Goal: Task Accomplishment & Management: Manage account settings

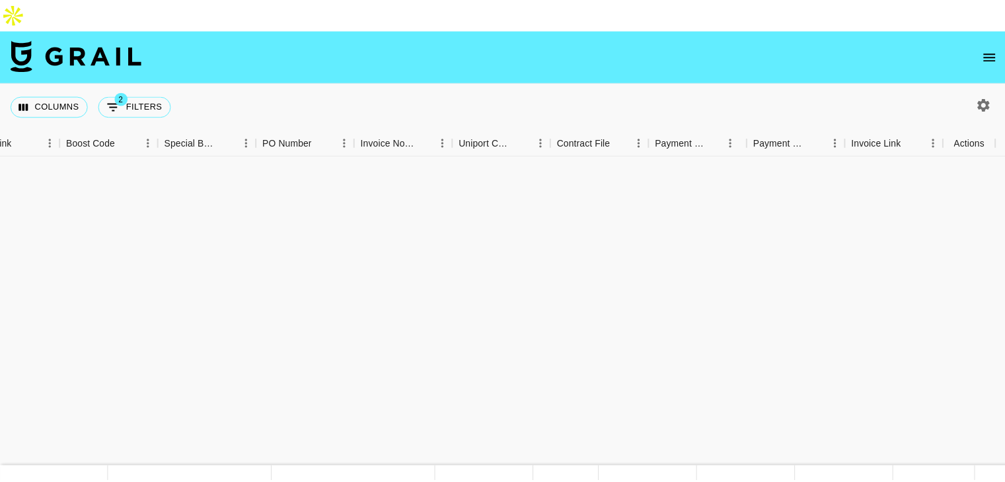
scroll to position [526, 1800]
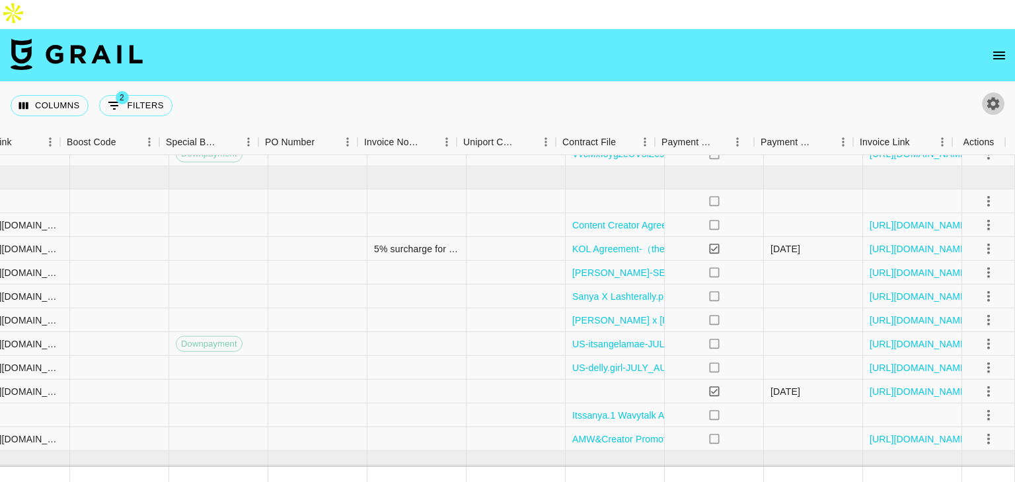
click at [990, 97] on icon "button" at bounding box center [993, 103] width 13 height 13
select select "[DATE]"
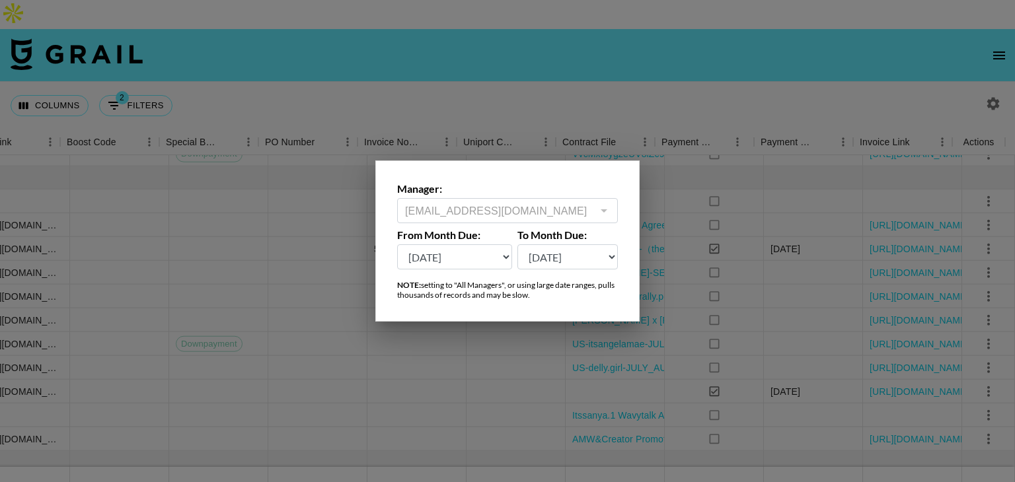
click at [1000, 35] on div at bounding box center [507, 241] width 1015 height 482
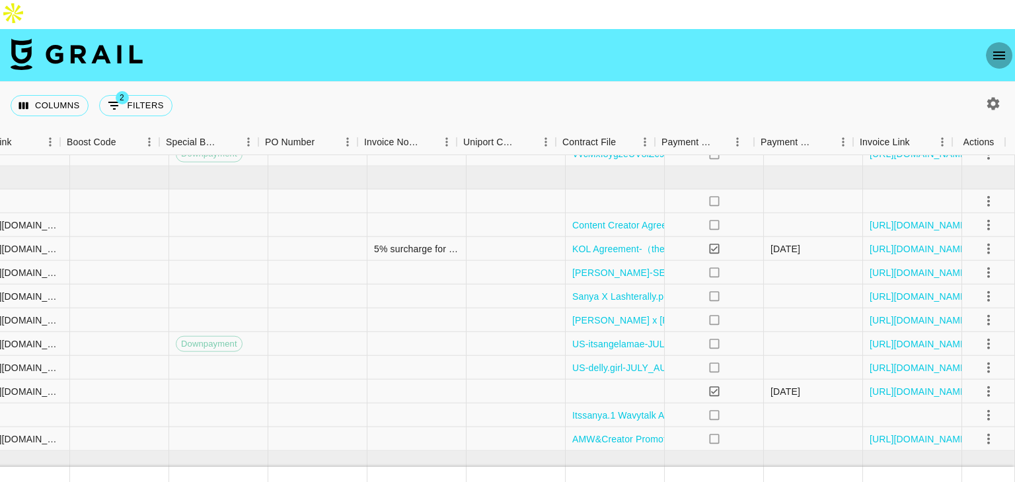
click at [996, 52] on icon "open drawer" at bounding box center [999, 56] width 12 height 8
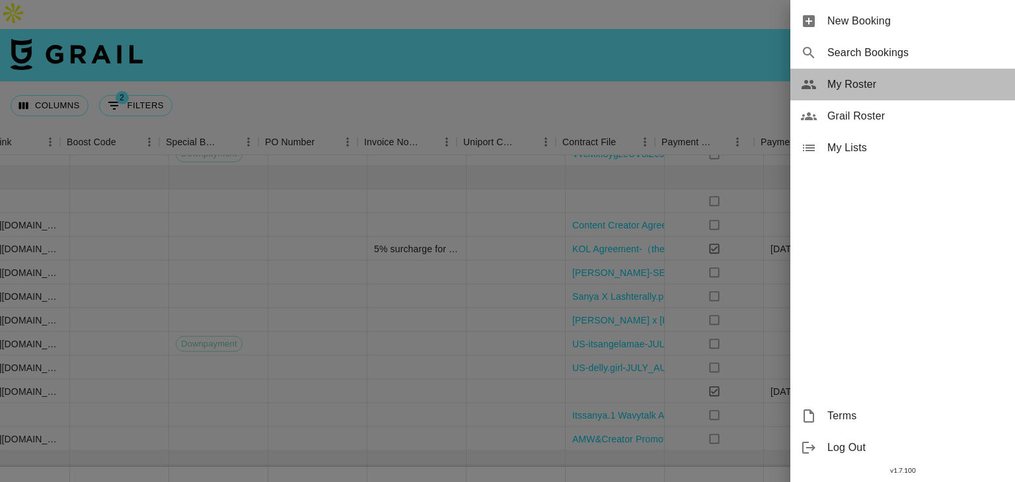
click at [854, 91] on span "My Roster" at bounding box center [915, 85] width 177 height 16
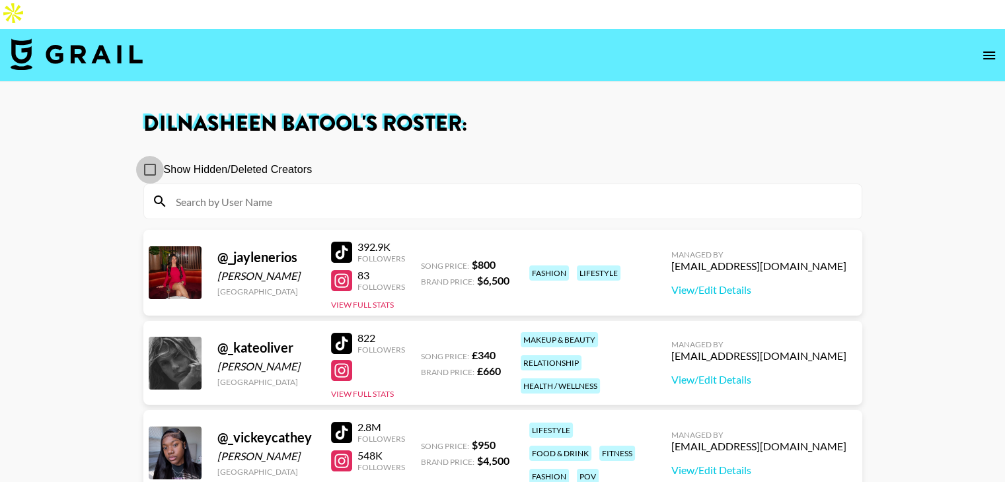
click at [152, 156] on input "Show Hidden/Deleted Creators" at bounding box center [150, 170] width 28 height 28
checkbox input "true"
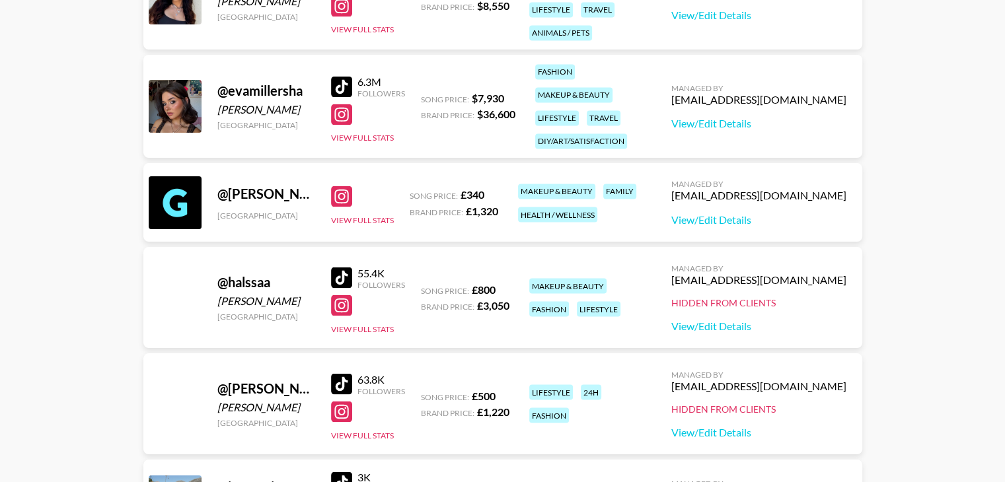
scroll to position [2305, 0]
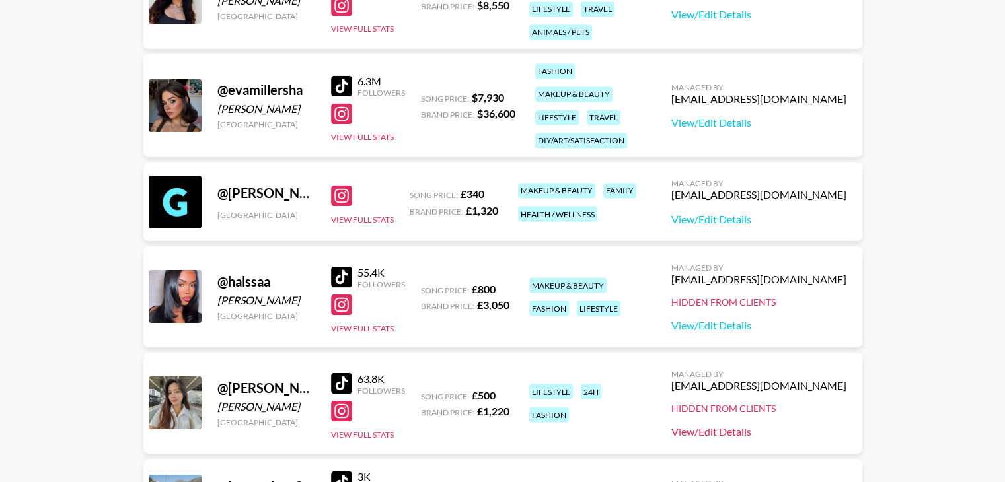
click at [716, 425] on link "View/Edit Details" at bounding box center [758, 431] width 175 height 13
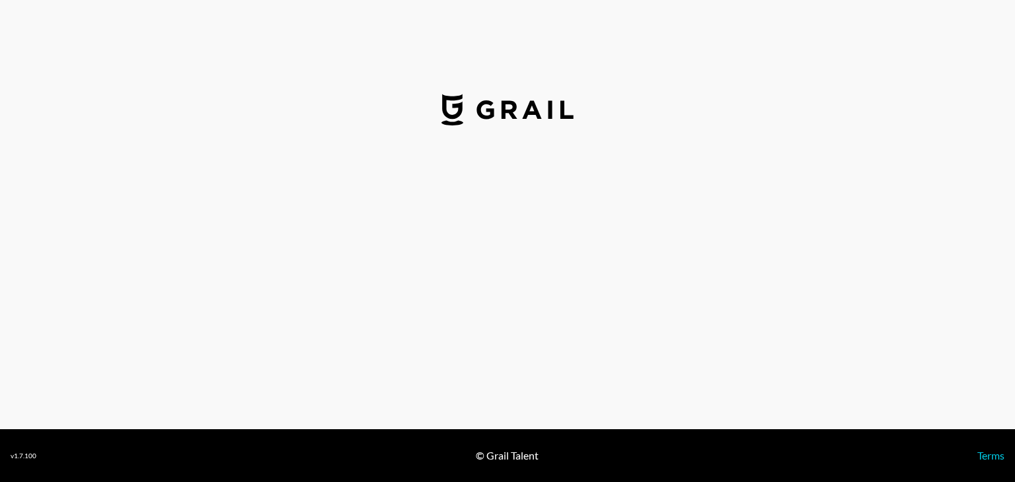
select select "GBP"
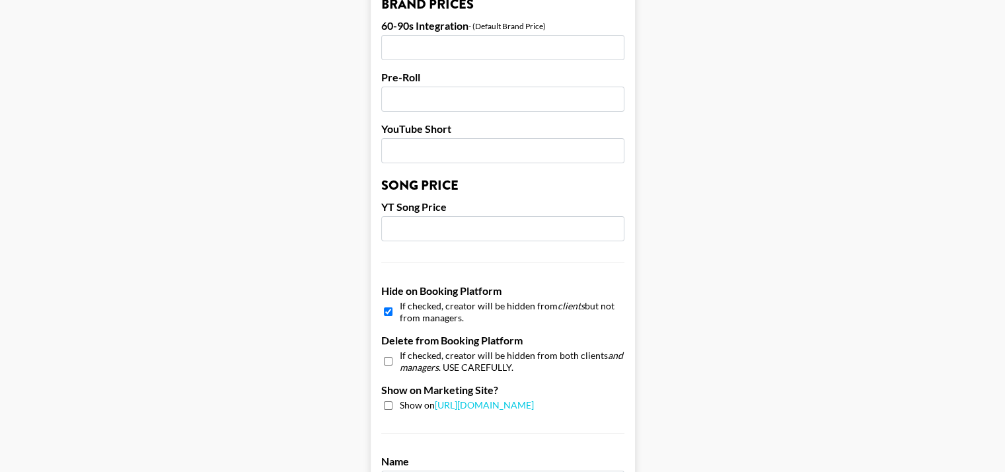
scroll to position [1000, 0]
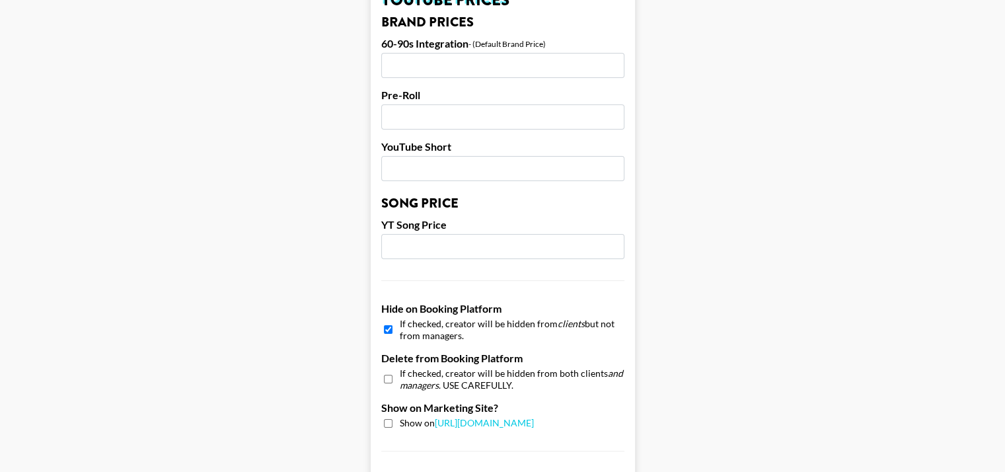
click at [392, 320] on input "checkbox" at bounding box center [388, 329] width 9 height 19
checkbox input "false"
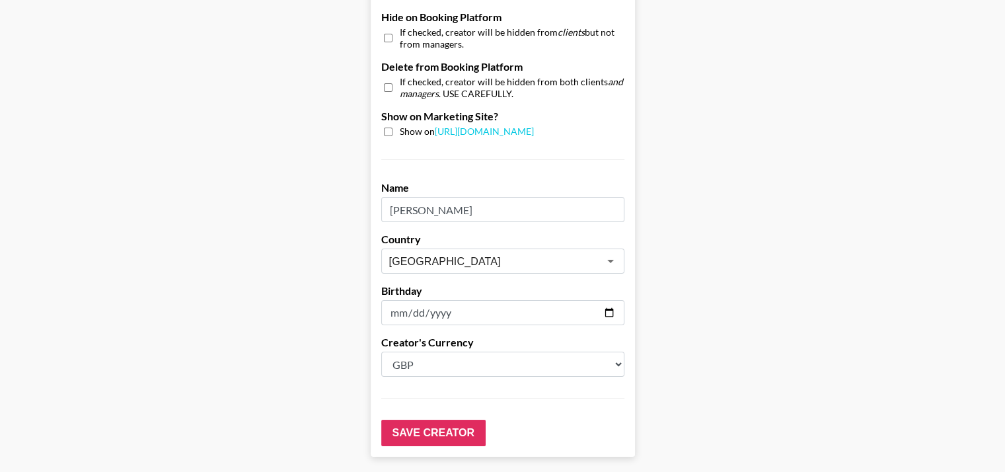
scroll to position [1319, 0]
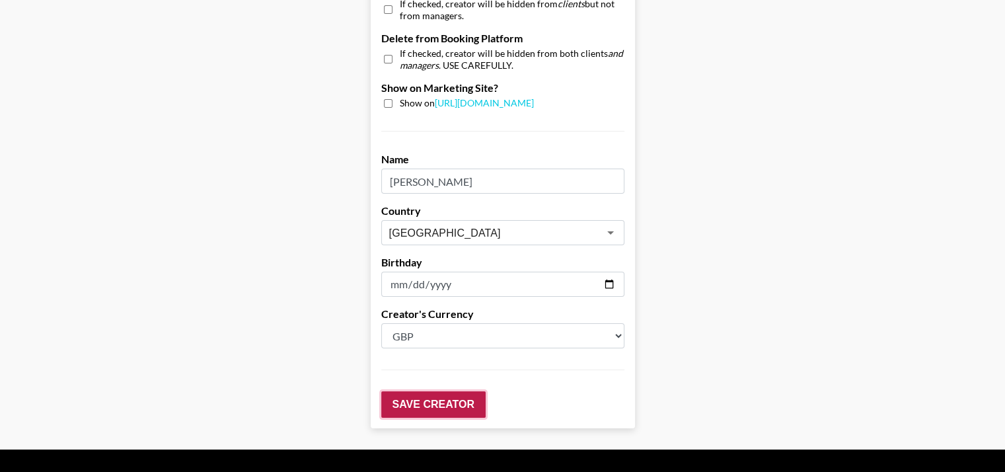
click at [452, 391] on input "Save Creator" at bounding box center [433, 404] width 104 height 26
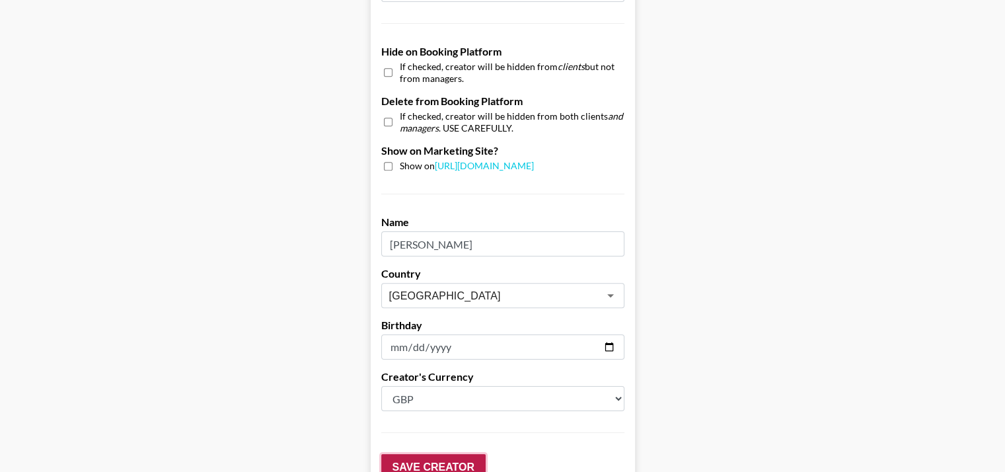
scroll to position [1298, 0]
click at [463, 455] on input "Save Creator" at bounding box center [433, 468] width 104 height 26
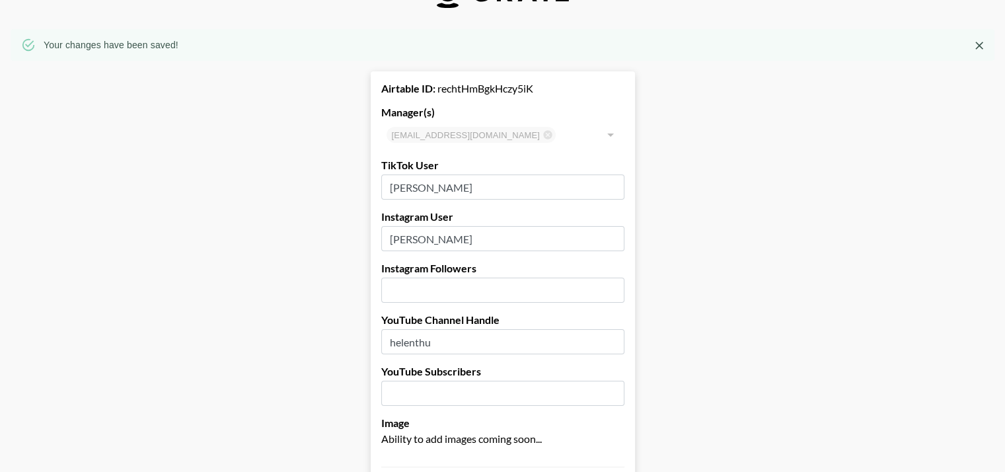
click at [484, 82] on div "Airtable ID: rechtHmBgkHczy5iK" at bounding box center [502, 88] width 243 height 13
copy div "rechtHmBgkHczy5iK"
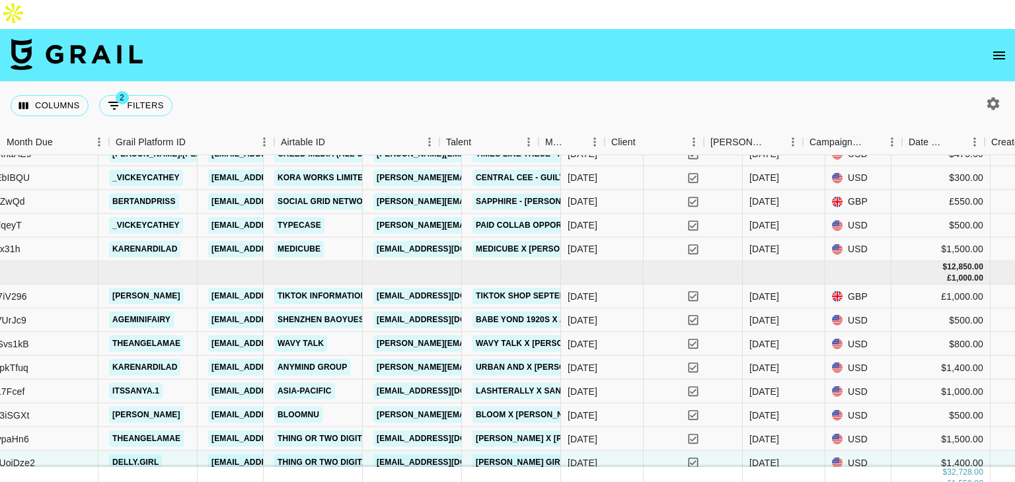
scroll to position [431, 0]
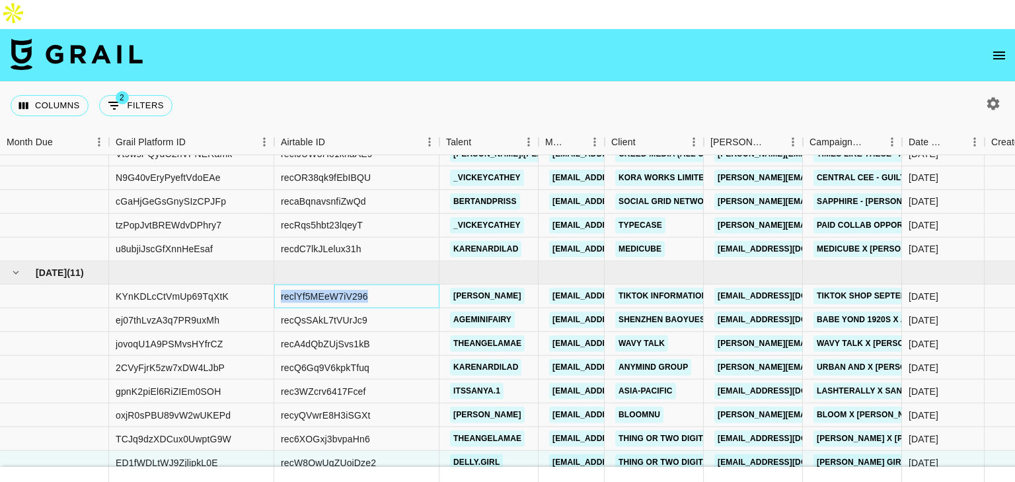
drag, startPoint x: 367, startPoint y: 268, endPoint x: 281, endPoint y: 259, distance: 86.3
click at [281, 285] on div "reclYf5MEeW7iV296" at bounding box center [356, 297] width 165 height 24
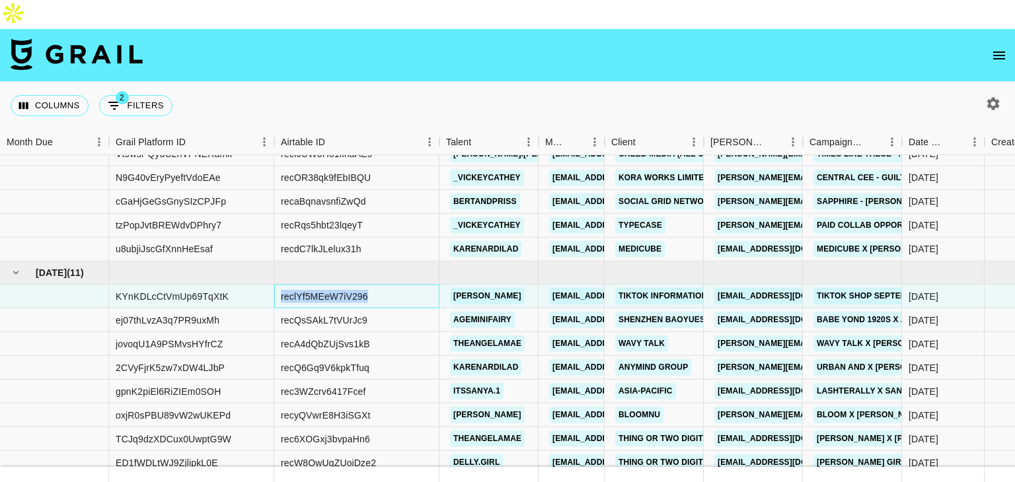
copy div "reclYf5MEeW7iV296"
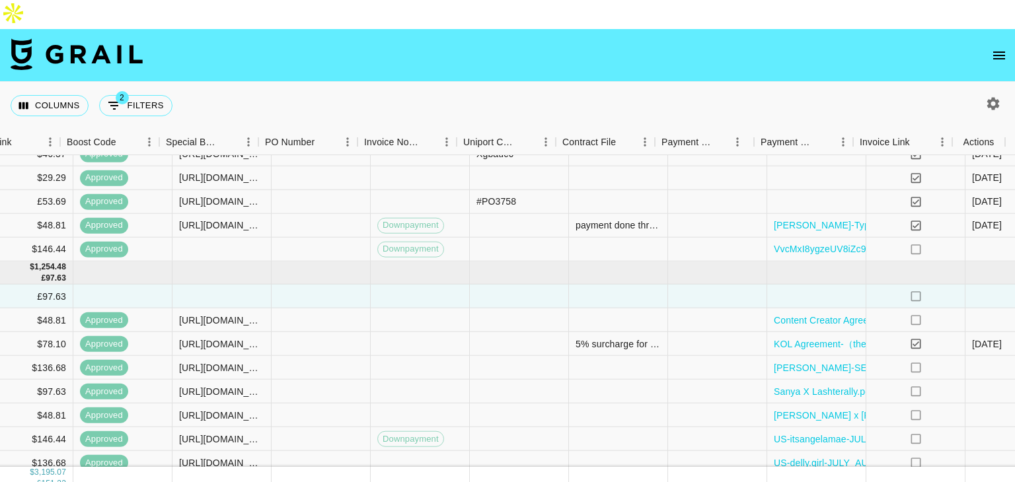
scroll to position [431, 1800]
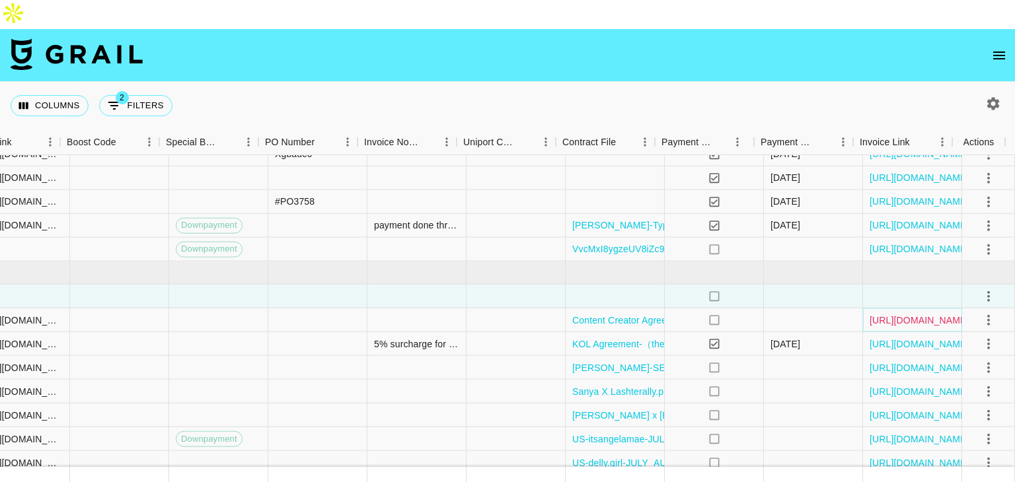
click at [877, 313] on link "[URL][DOMAIN_NAME]" at bounding box center [920, 319] width 100 height 13
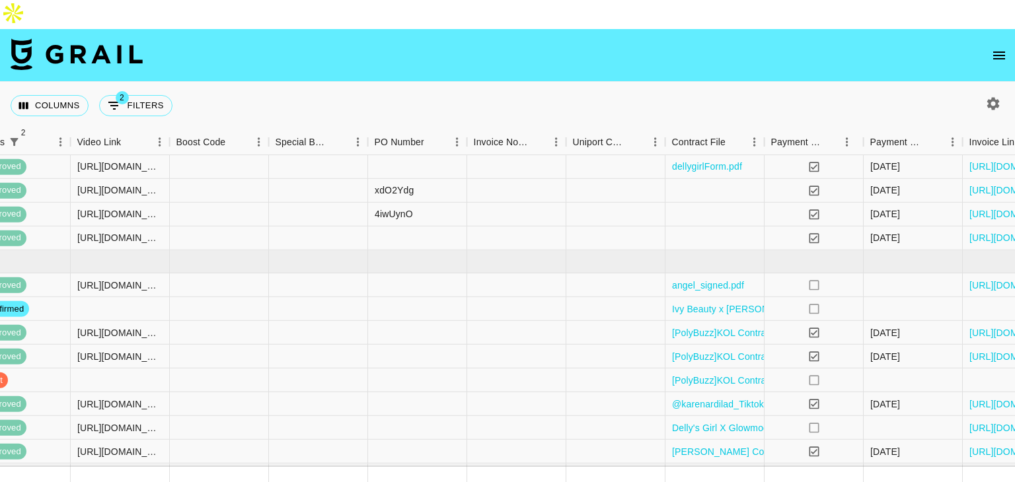
scroll to position [86, 1800]
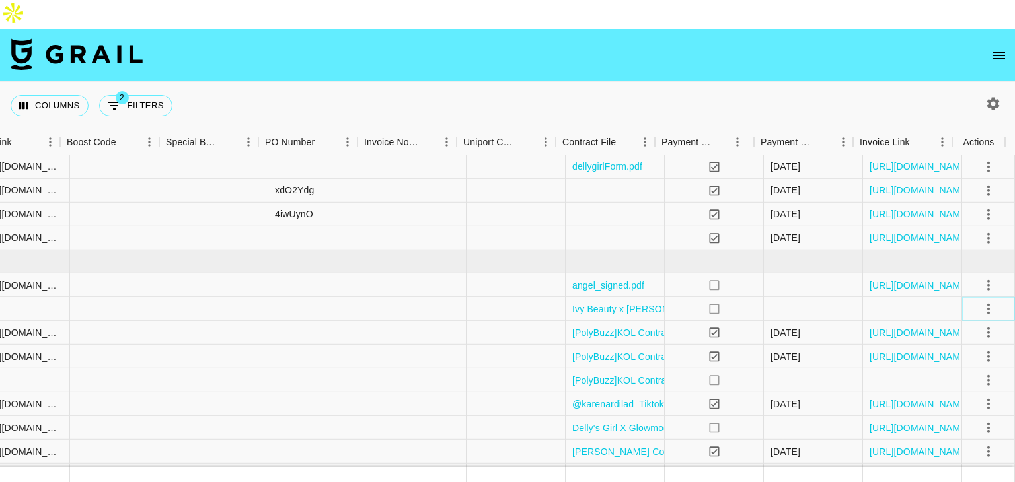
click at [983, 301] on icon "select merge strategy" at bounding box center [989, 309] width 16 height 16
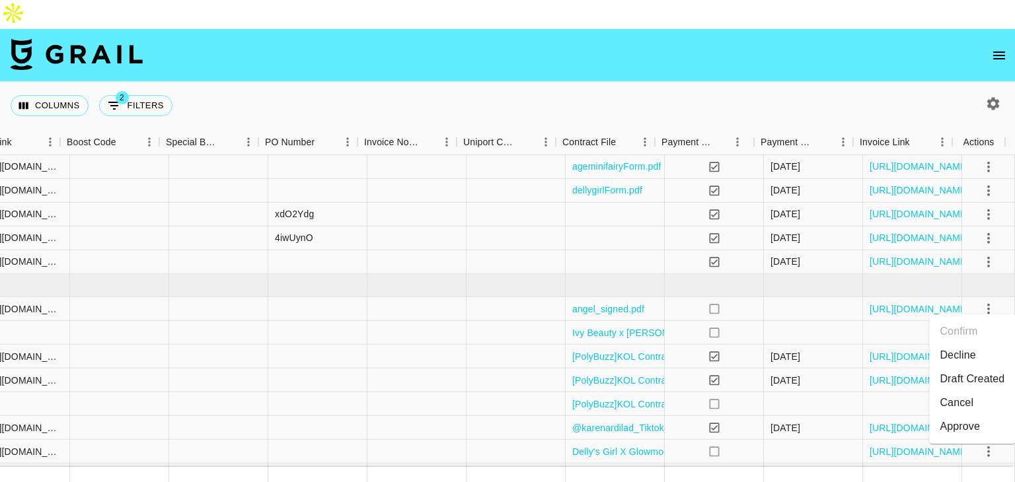
click at [951, 378] on li "Draft Created" at bounding box center [972, 379] width 86 height 24
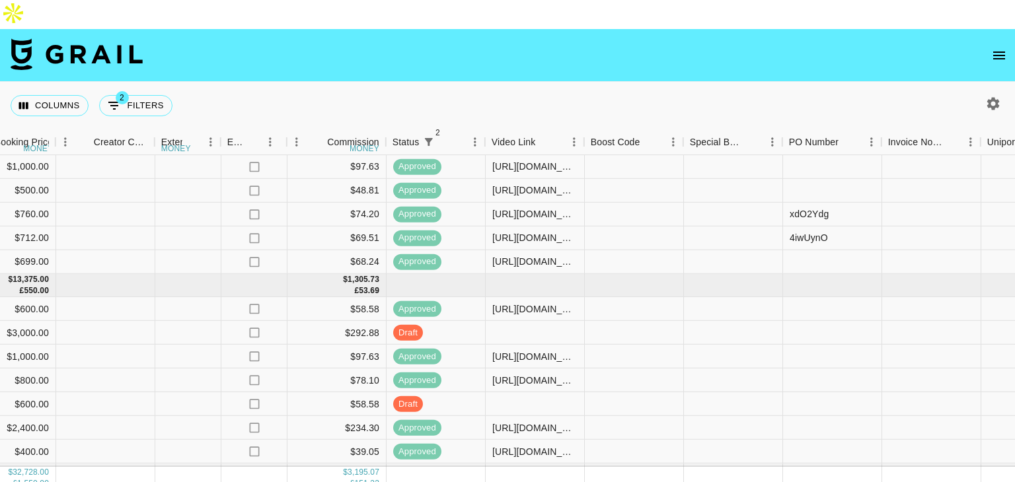
scroll to position [62, 1276]
click at [704, 321] on div at bounding box center [732, 333] width 99 height 24
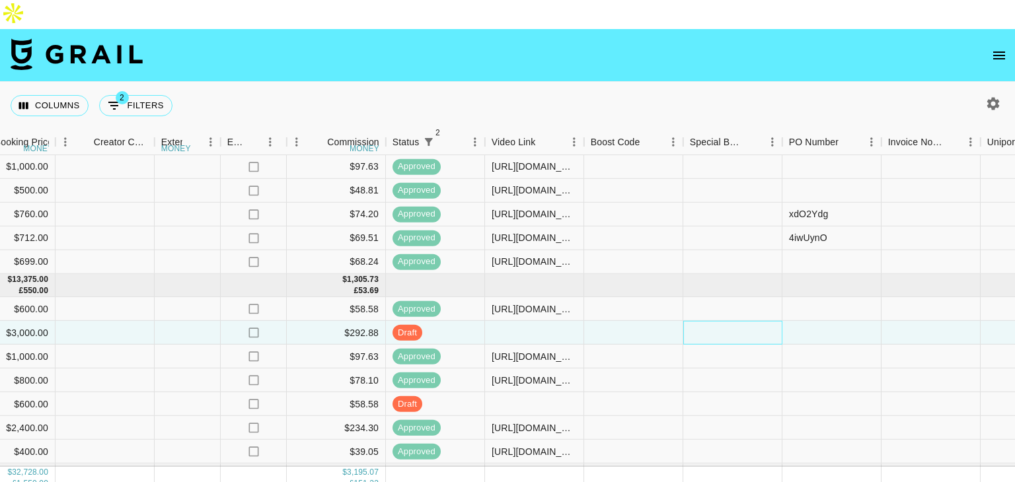
click at [704, 321] on div at bounding box center [732, 333] width 99 height 24
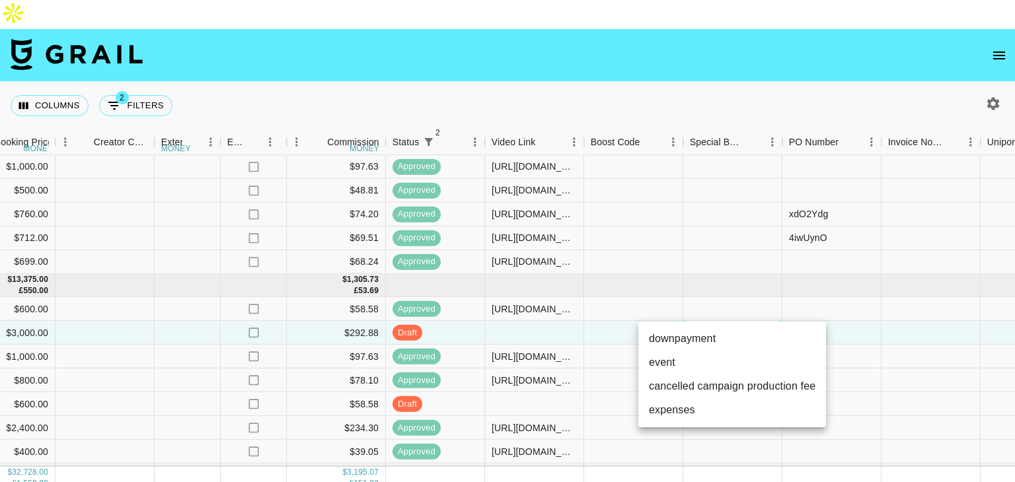
click at [570, 143] on div at bounding box center [507, 241] width 1015 height 482
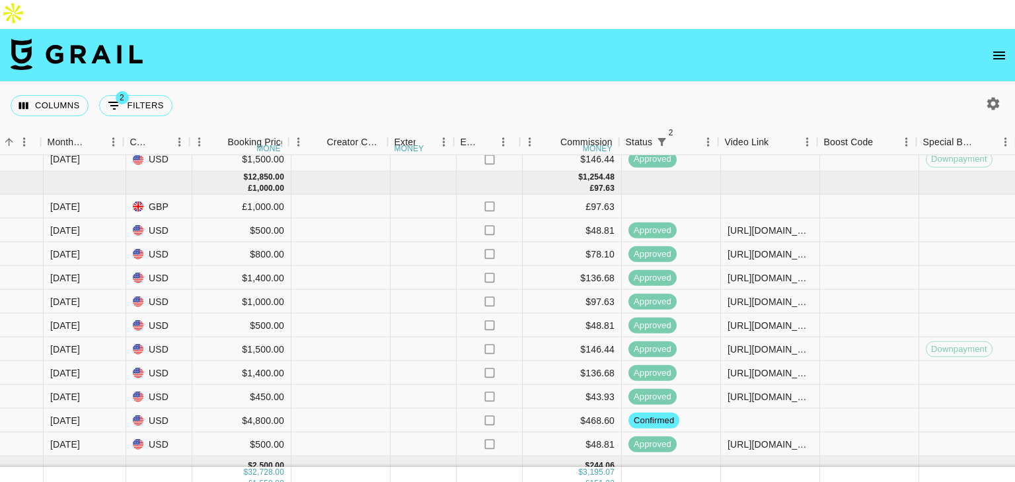
scroll to position [563, 1047]
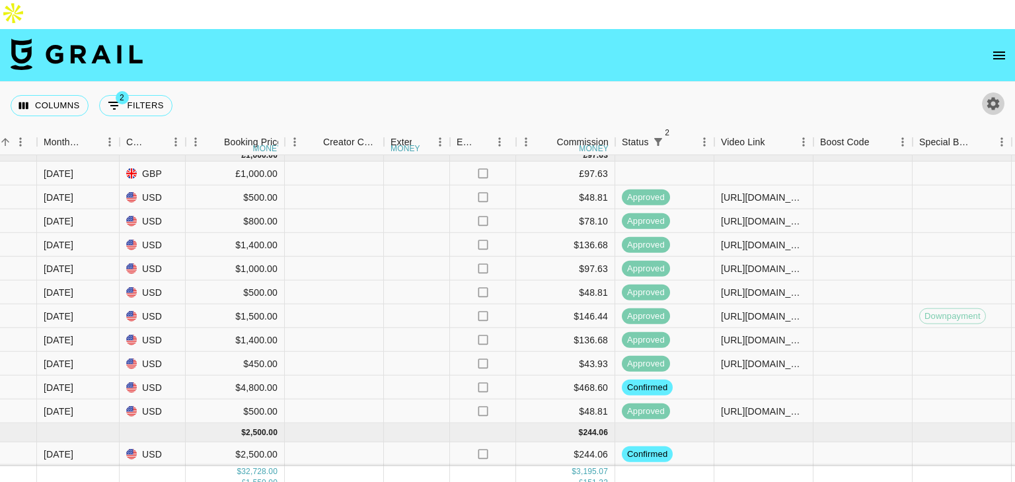
click at [989, 97] on icon "button" at bounding box center [993, 103] width 13 height 13
select select "[DATE]"
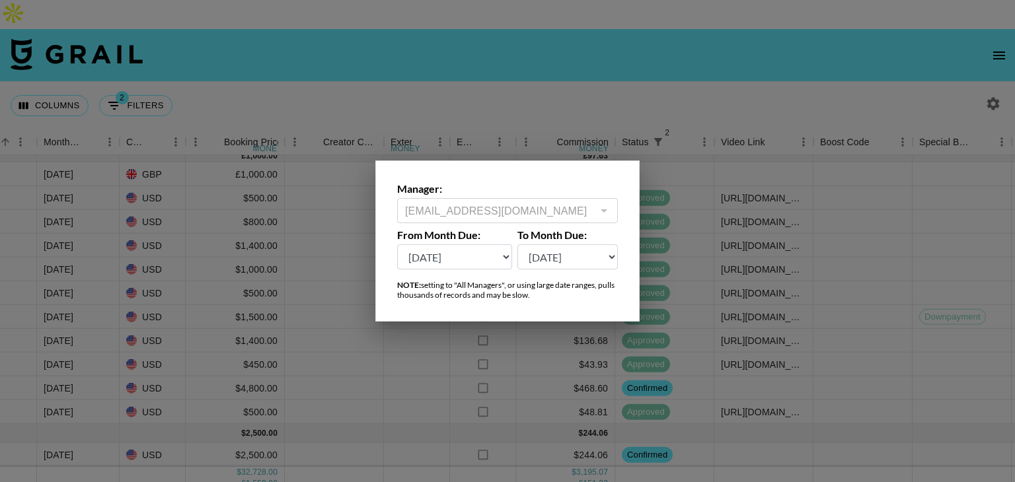
click at [534, 57] on div at bounding box center [507, 241] width 1015 height 482
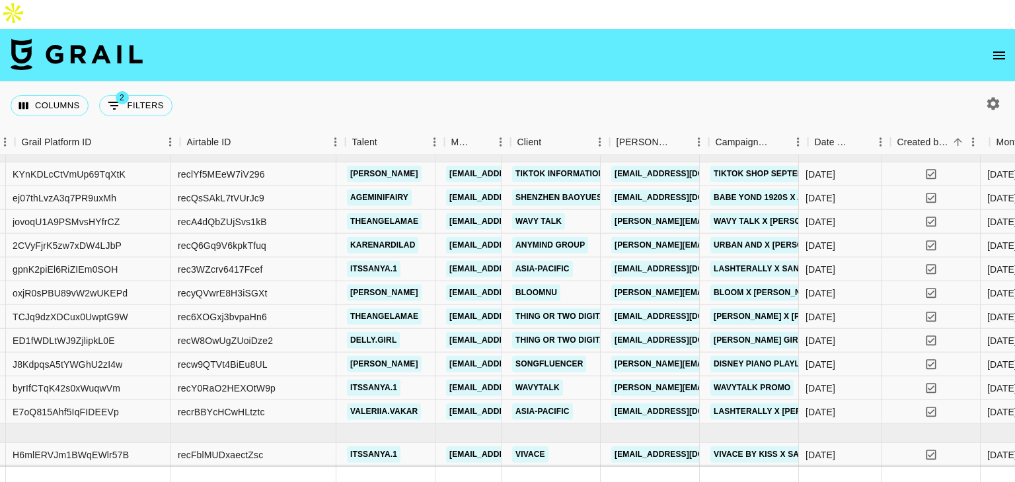
scroll to position [563, 74]
